Goal: Task Accomplishment & Management: Use online tool/utility

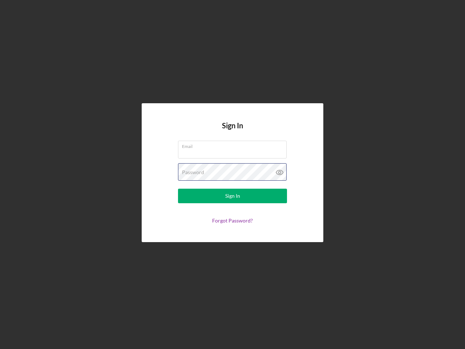
click at [233, 175] on div "Password" at bounding box center [232, 172] width 109 height 18
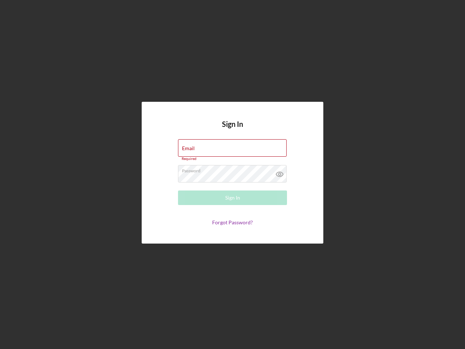
click at [280, 172] on icon at bounding box center [280, 174] width 18 height 18
